Goal: Find specific page/section

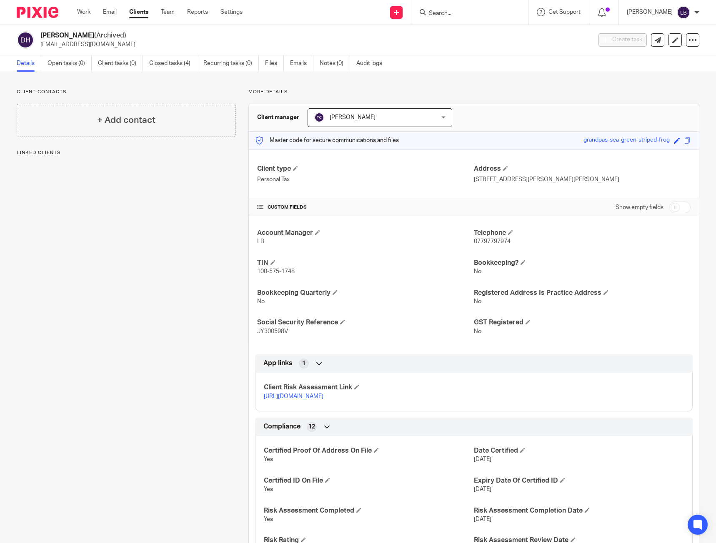
click at [468, 17] on form at bounding box center [472, 12] width 89 height 10
click at [459, 12] on input "Search" at bounding box center [465, 13] width 75 height 7
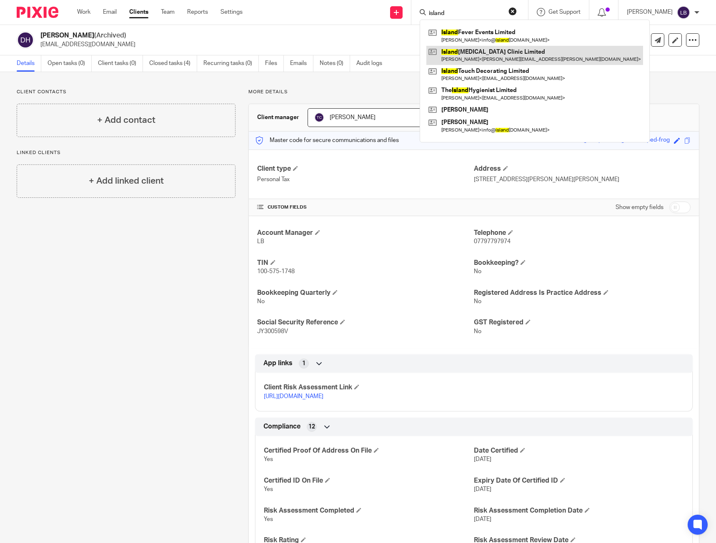
type input "island"
click at [484, 52] on link at bounding box center [534, 55] width 217 height 19
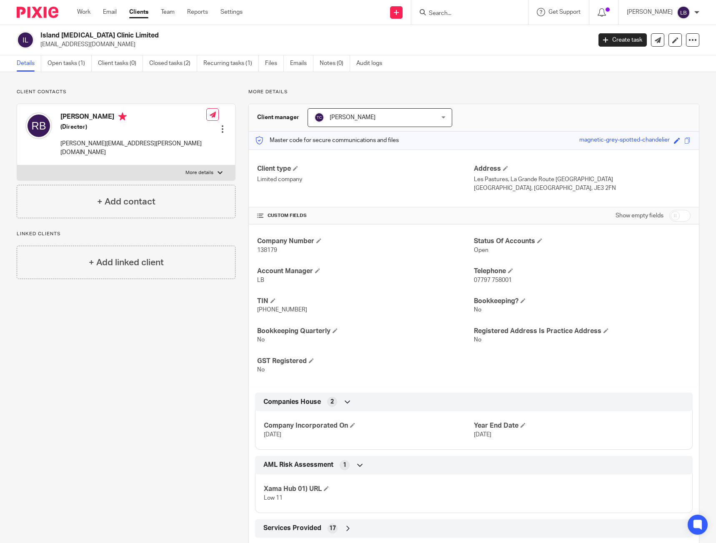
click at [134, 322] on div "Client contacts [PERSON_NAME] (Director) [PERSON_NAME][EMAIL_ADDRESS][PERSON_NA…" at bounding box center [120, 408] width 232 height 638
click at [55, 542] on div "Client contacts [PERSON_NAME] (Director) [PERSON_NAME][EMAIL_ADDRESS][PERSON_NA…" at bounding box center [120, 408] width 232 height 638
